Goal: Information Seeking & Learning: Find specific page/section

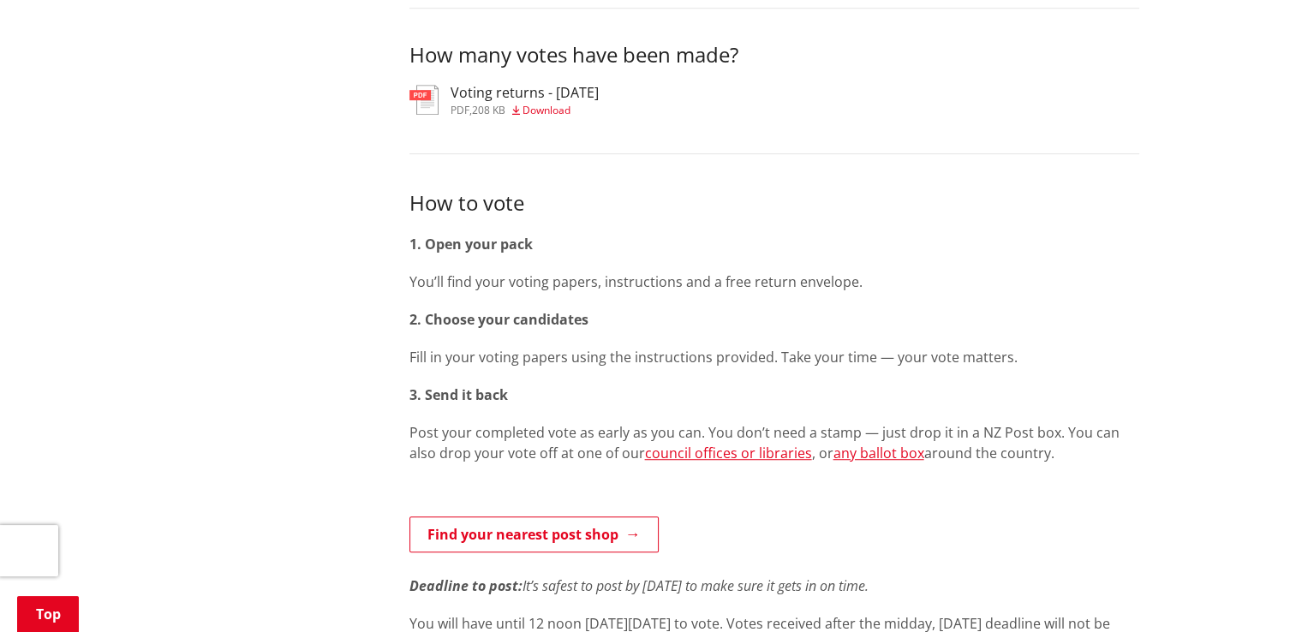
scroll to position [942, 0]
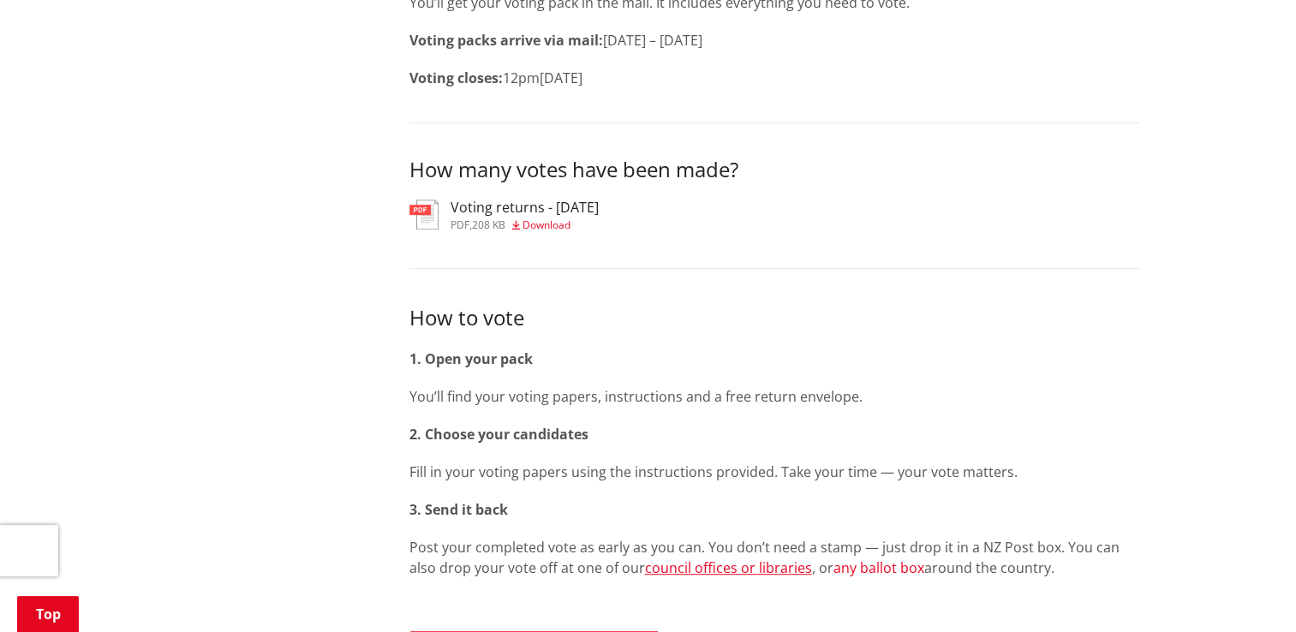
click at [833, 558] on link "any ballot box" at bounding box center [878, 567] width 91 height 19
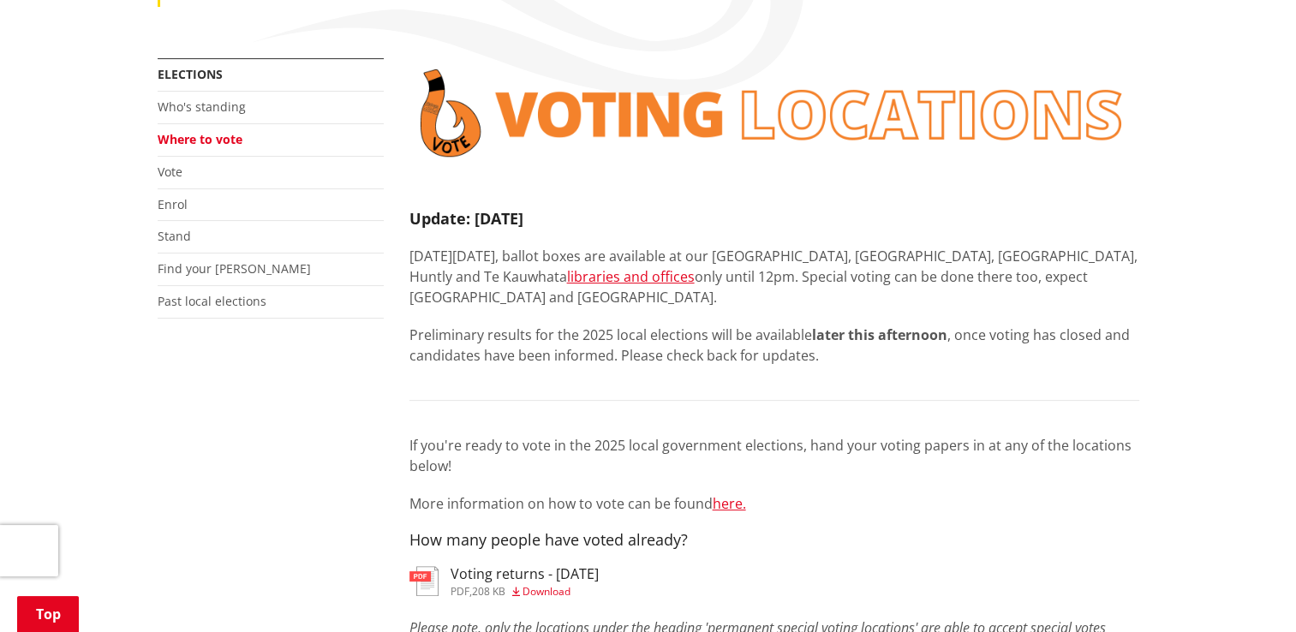
scroll to position [428, 0]
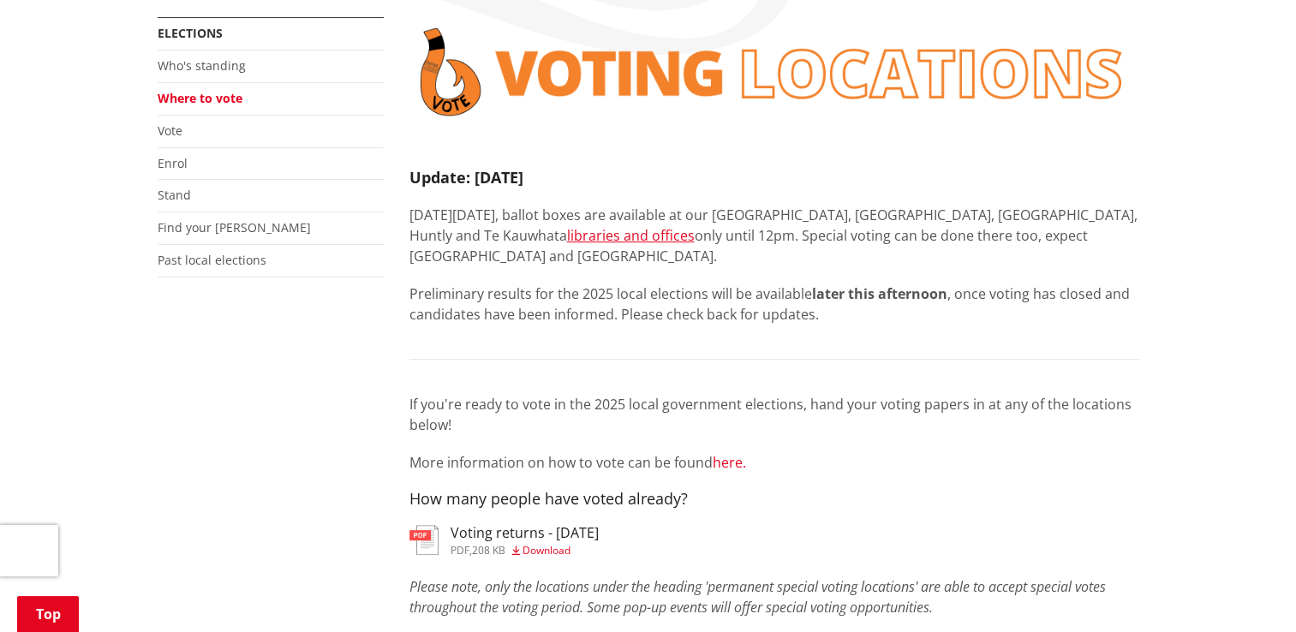
click at [727, 453] on link "here." at bounding box center [729, 462] width 33 height 19
